Goal: Task Accomplishment & Management: Use online tool/utility

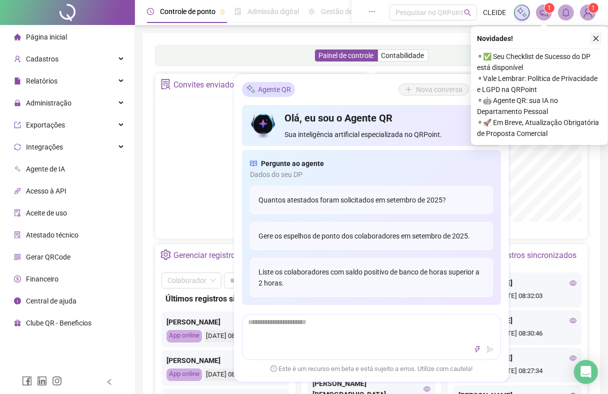
click at [597, 38] on icon "close" at bounding box center [597, 39] width 6 height 6
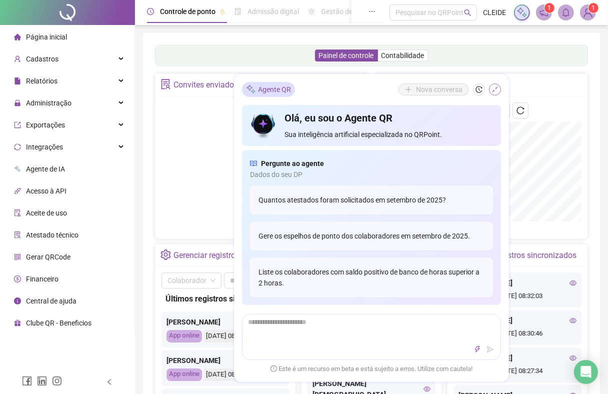
click at [498, 89] on icon "shrink" at bounding box center [495, 89] width 7 height 7
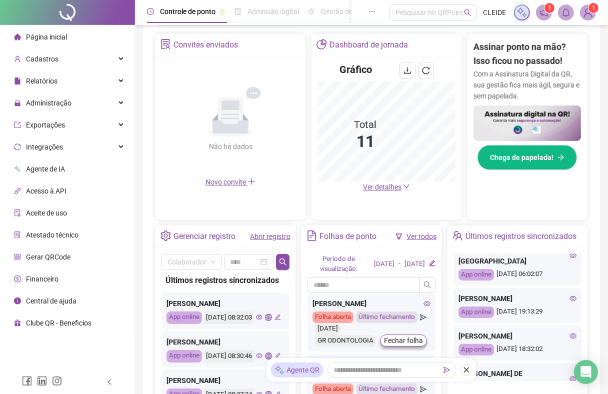
scroll to position [313, 0]
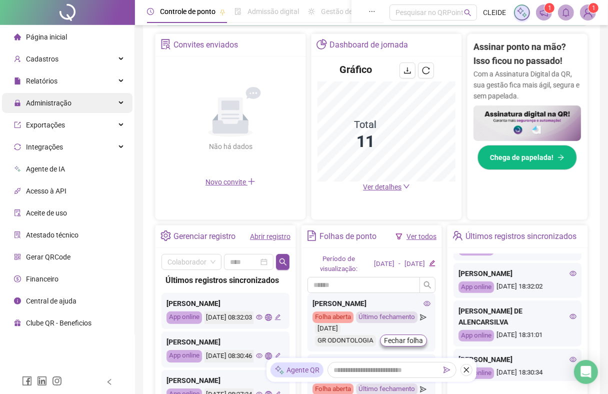
click at [51, 101] on span "Administração" at bounding box center [49, 103] width 46 height 8
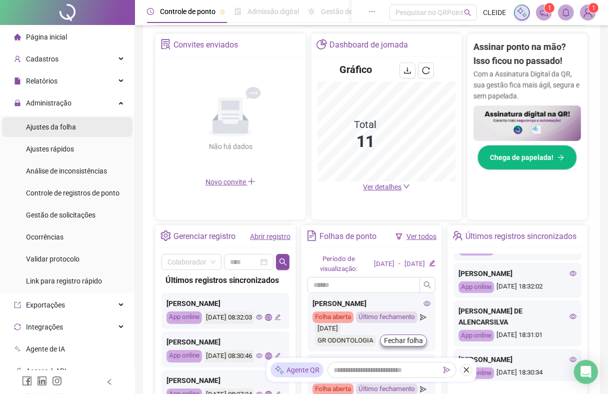
click at [34, 124] on span "Ajustes da folha" at bounding box center [51, 127] width 50 height 8
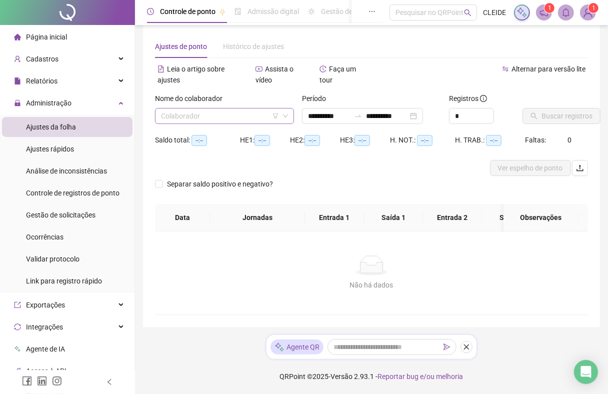
scroll to position [19, 0]
type input "**********"
click at [188, 113] on input "search" at bounding box center [220, 116] width 118 height 15
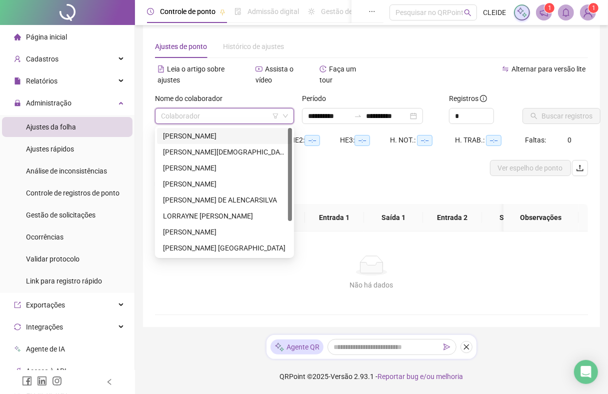
click at [198, 131] on div "[PERSON_NAME]" at bounding box center [224, 136] width 123 height 11
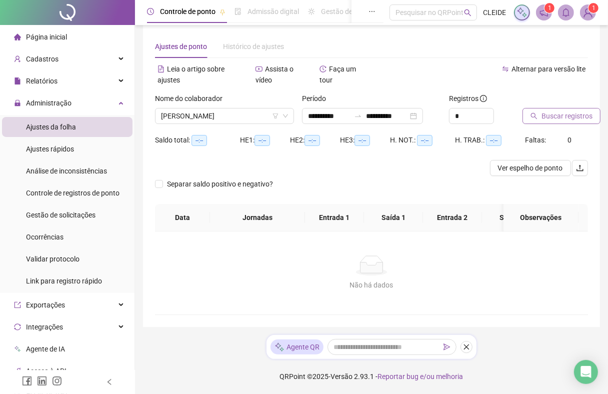
click at [546, 111] on span "Buscar registros" at bounding box center [567, 116] width 51 height 11
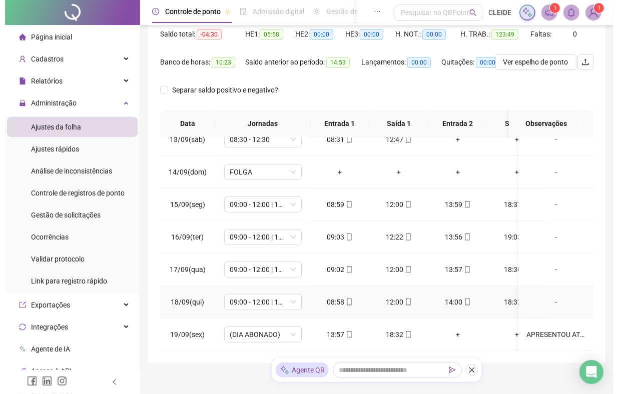
scroll to position [152, 0]
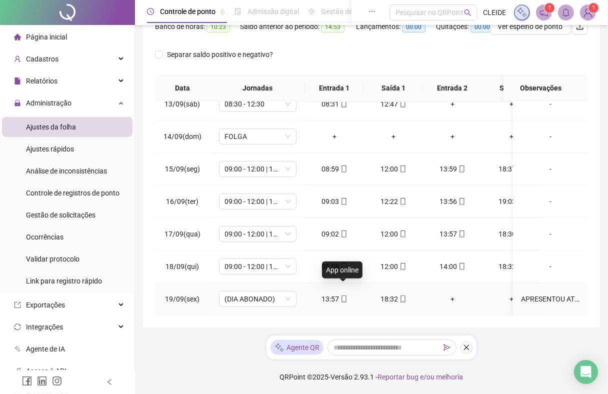
click at [324, 294] on div "13:57" at bounding box center [334, 299] width 43 height 11
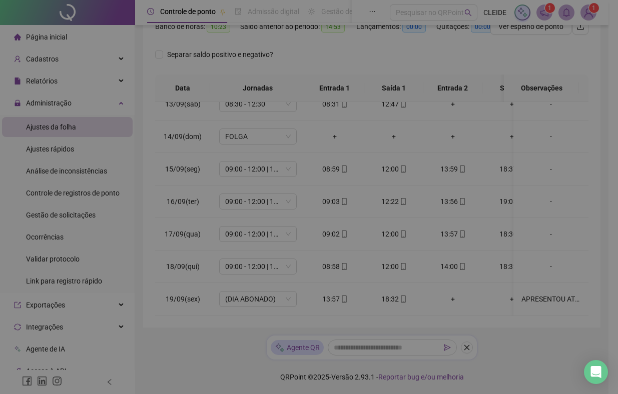
type input "**********"
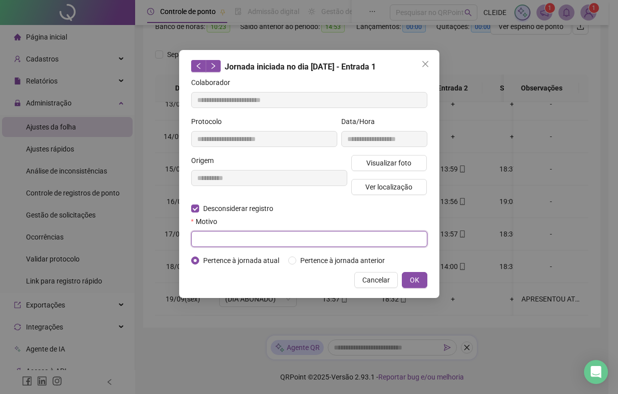
click at [215, 238] on input "text" at bounding box center [309, 239] width 236 height 16
type input "*"
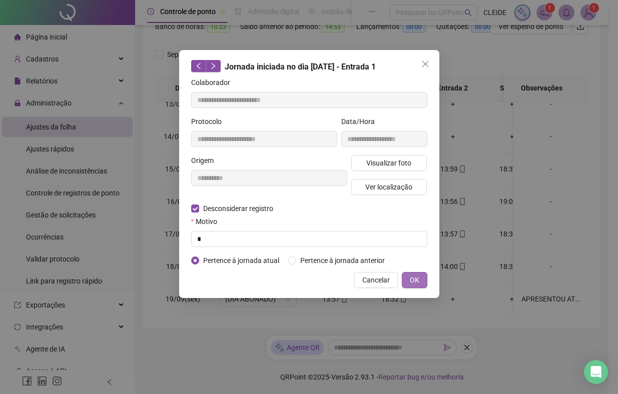
click at [408, 281] on button "OK" at bounding box center [415, 280] width 26 height 16
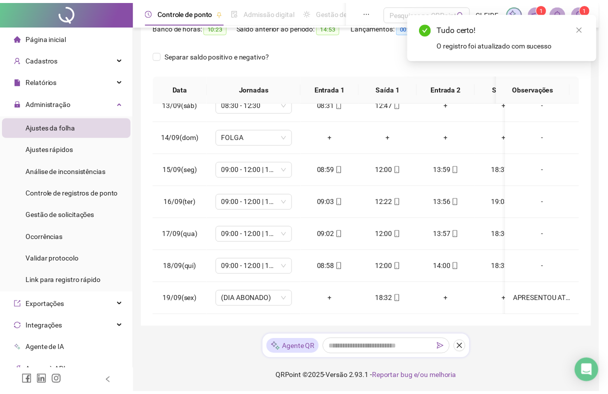
scroll to position [141, 0]
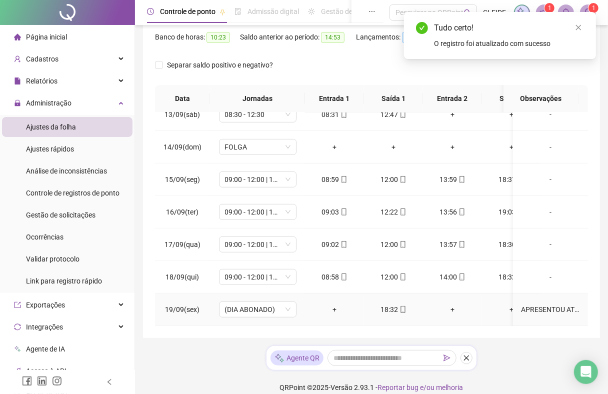
click at [389, 304] on div "18:32" at bounding box center [393, 309] width 43 height 11
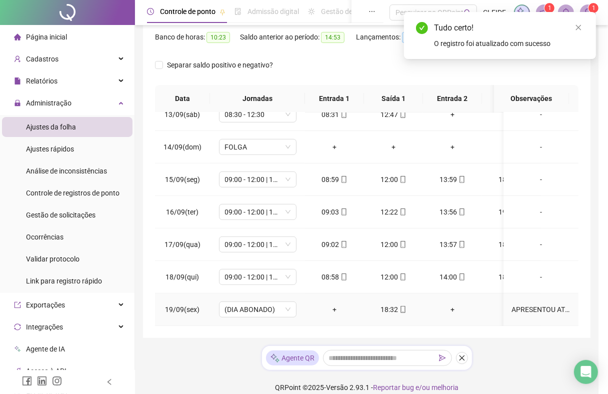
type input "**********"
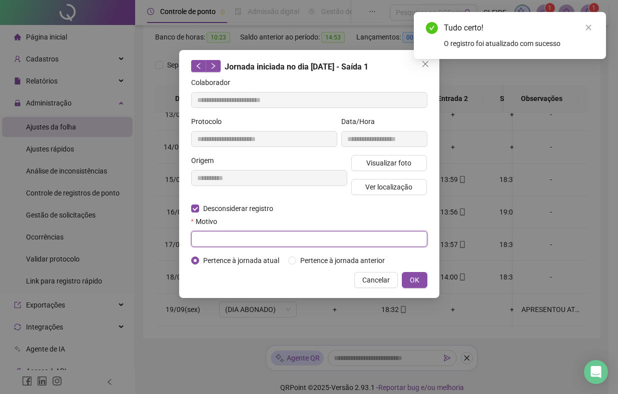
click at [201, 238] on input "text" at bounding box center [309, 239] width 236 height 16
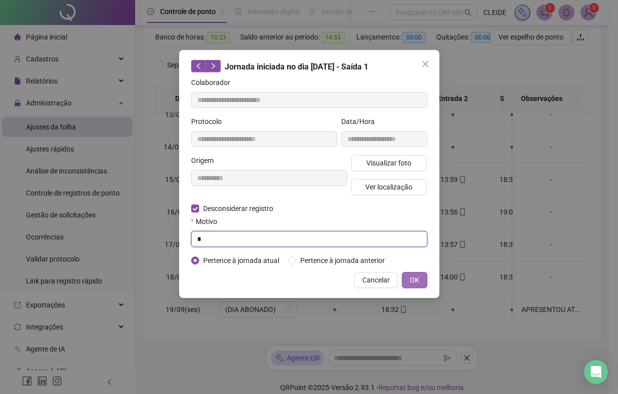
type input "*"
click at [419, 281] on button "OK" at bounding box center [415, 280] width 26 height 16
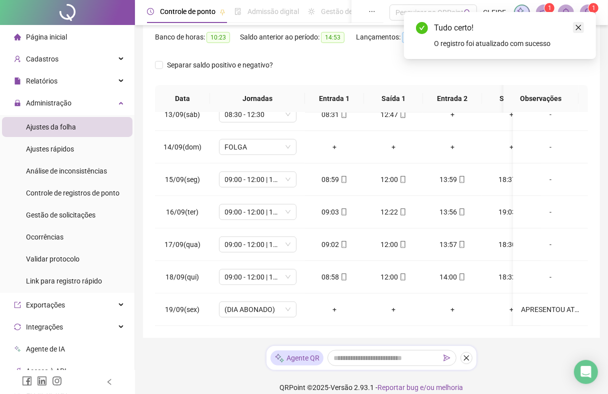
click at [579, 32] on link "Close" at bounding box center [578, 27] width 11 height 11
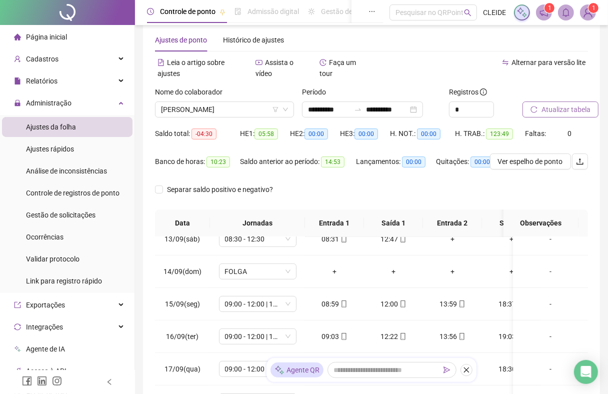
scroll to position [16, 0]
click at [557, 108] on span "Atualizar tabela" at bounding box center [566, 110] width 49 height 11
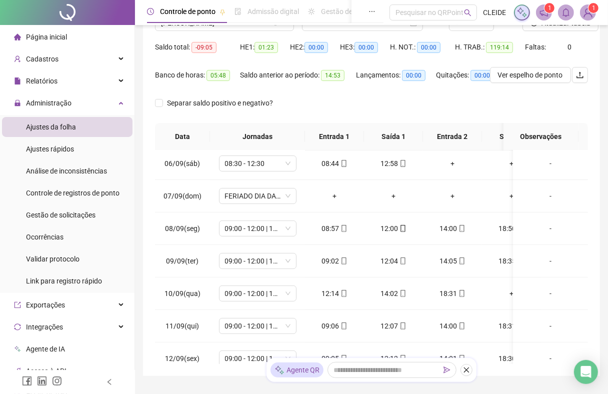
scroll to position [27, 0]
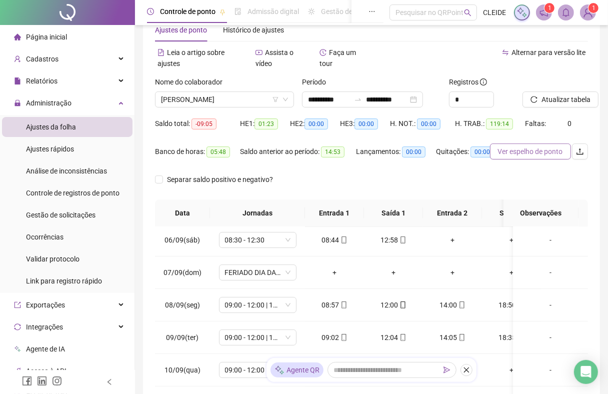
click at [538, 154] on span "Ver espelho de ponto" at bounding box center [530, 151] width 65 height 11
